Goal: Transaction & Acquisition: Download file/media

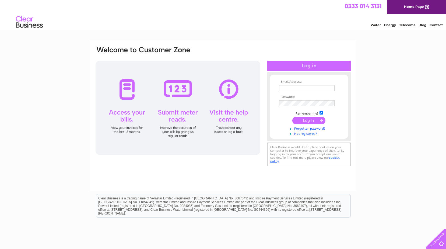
type input "[EMAIL_ADDRESS][DOMAIN_NAME]"
click at [310, 120] on input "submit" at bounding box center [308, 121] width 33 height 8
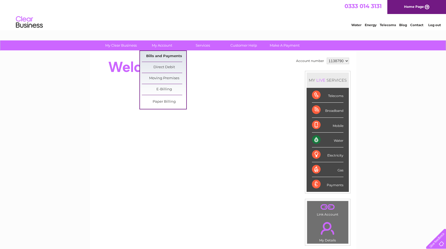
click at [158, 58] on link "Bills and Payments" at bounding box center [164, 56] width 44 height 11
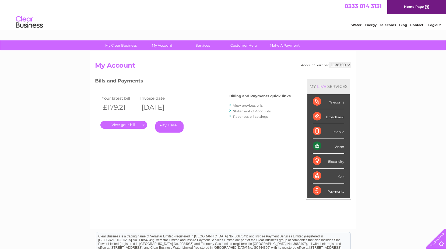
click at [121, 126] on link "." at bounding box center [123, 125] width 47 height 8
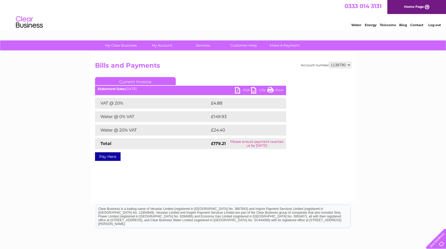
click at [242, 92] on link "PDF" at bounding box center [243, 91] width 16 height 8
click at [339, 184] on div "Account number 1138790 Bills and Payments Current Invoice PDF CSV Print VAT @ 2…" at bounding box center [223, 126] width 267 height 151
